Goal: Task Accomplishment & Management: Use online tool/utility

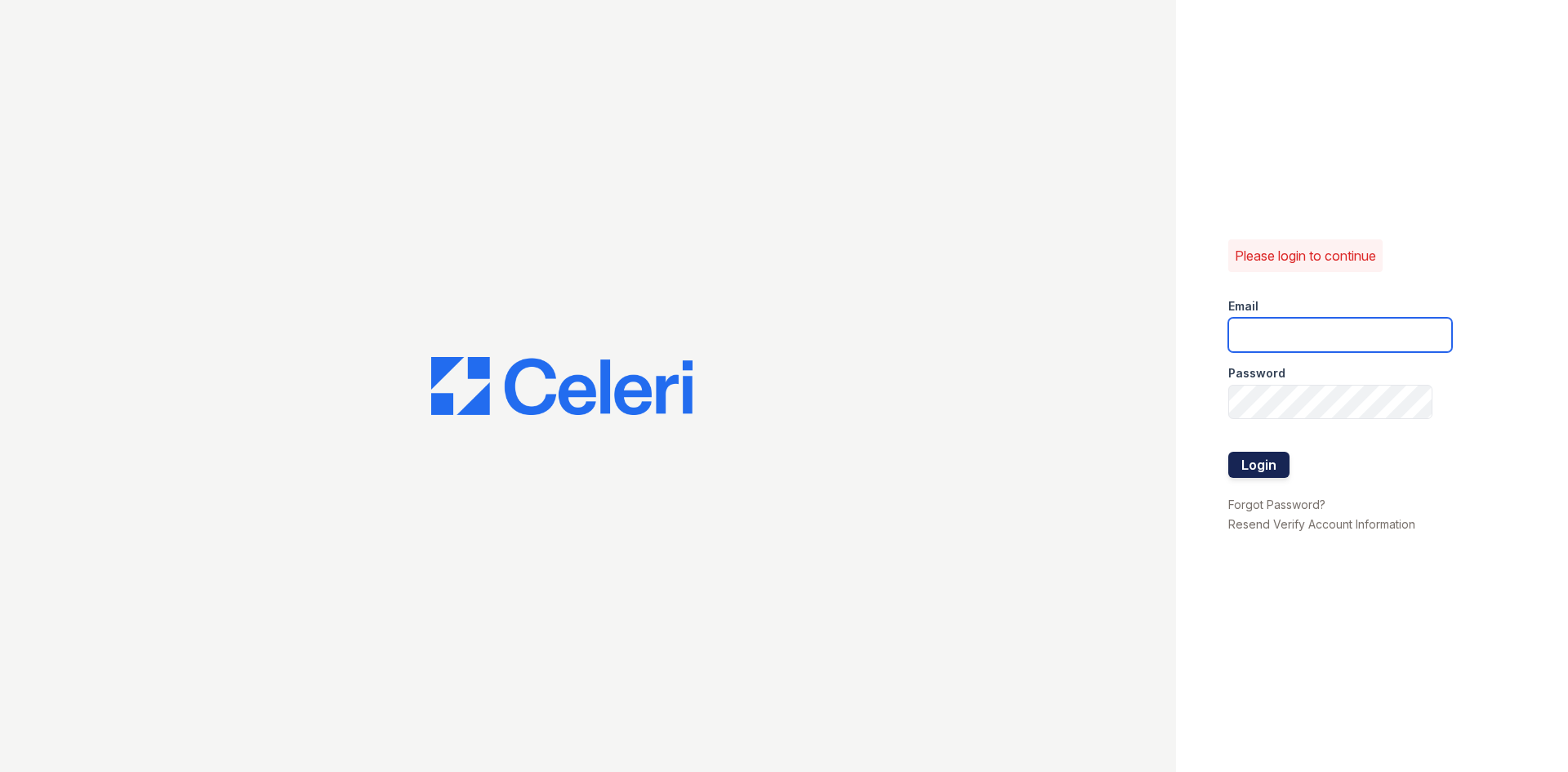
type input "[EMAIL_ADDRESS][DOMAIN_NAME]"
click at [1261, 462] on button "Login" at bounding box center [1258, 464] width 61 height 26
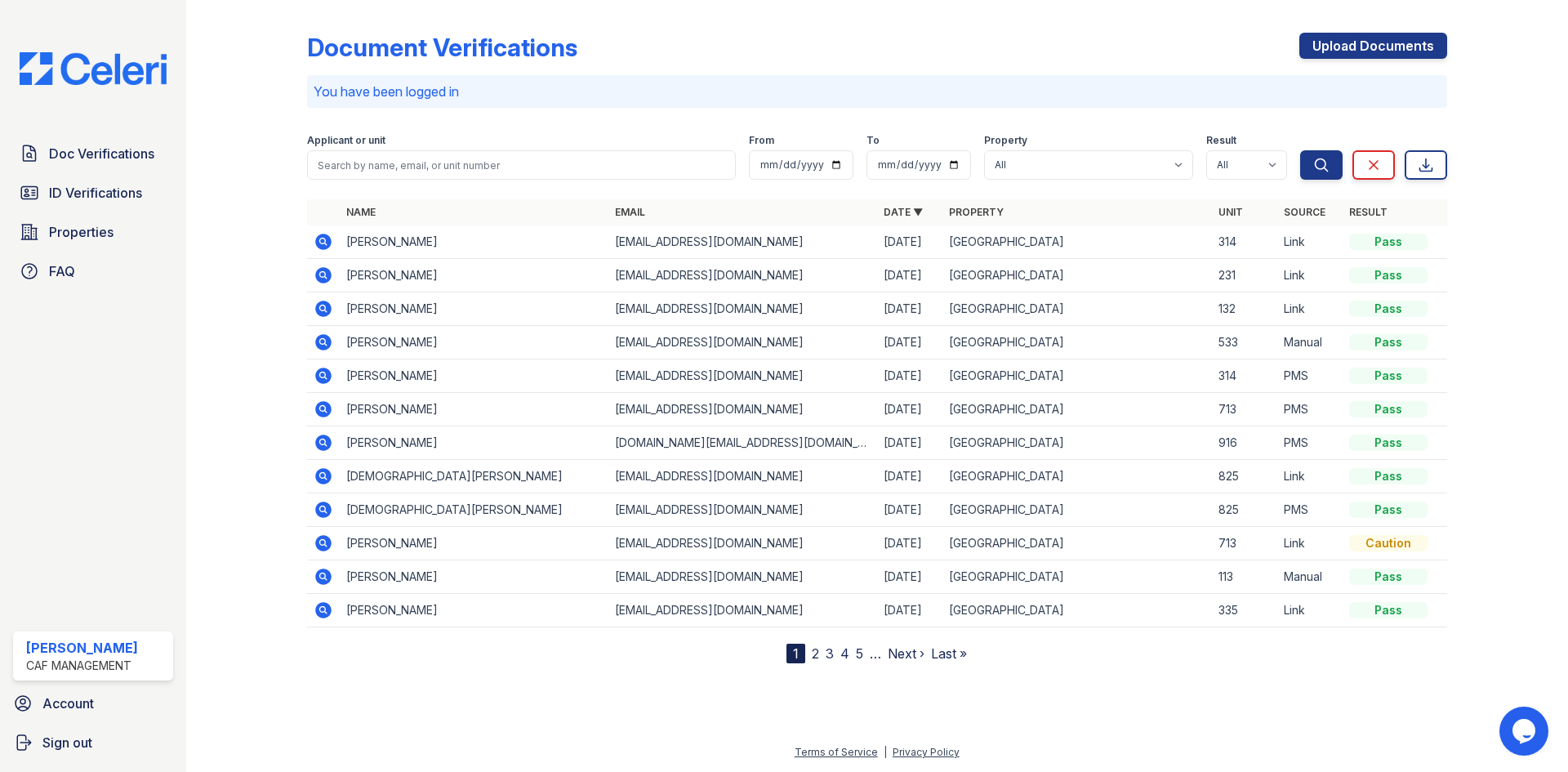
drag, startPoint x: 1510, startPoint y: 5, endPoint x: 622, endPoint y: 165, distance: 902.3
click at [1510, 5] on div "Document Verifications Upload Documents You have been logged in Filter Applican…" at bounding box center [877, 345] width 1329 height 690
